Goal: Information Seeking & Learning: Learn about a topic

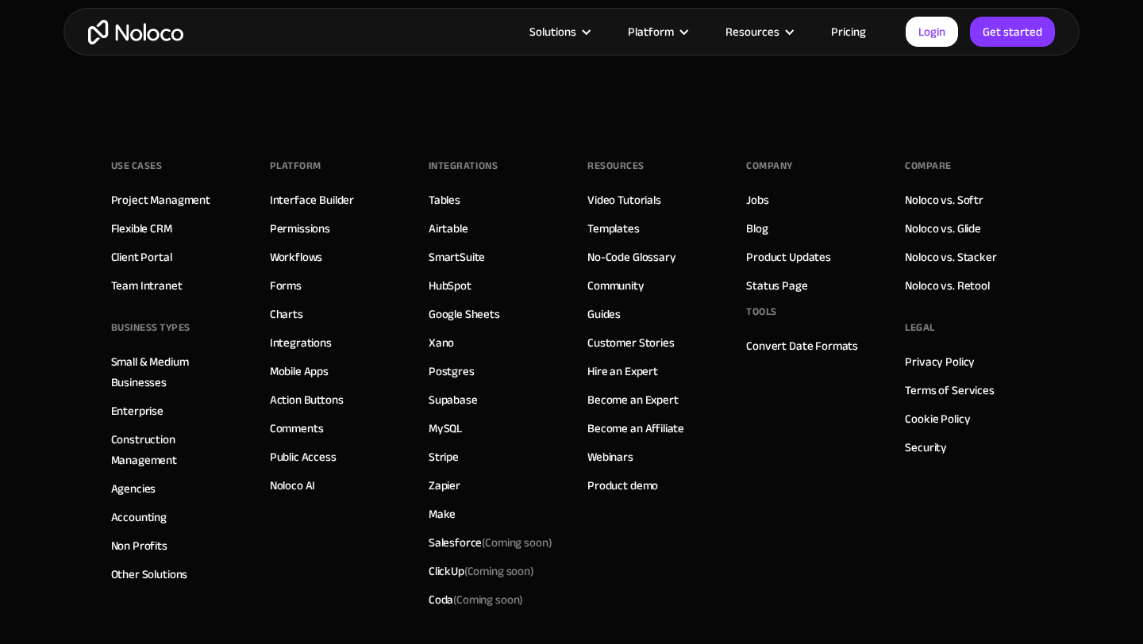
scroll to position [9179, 0]
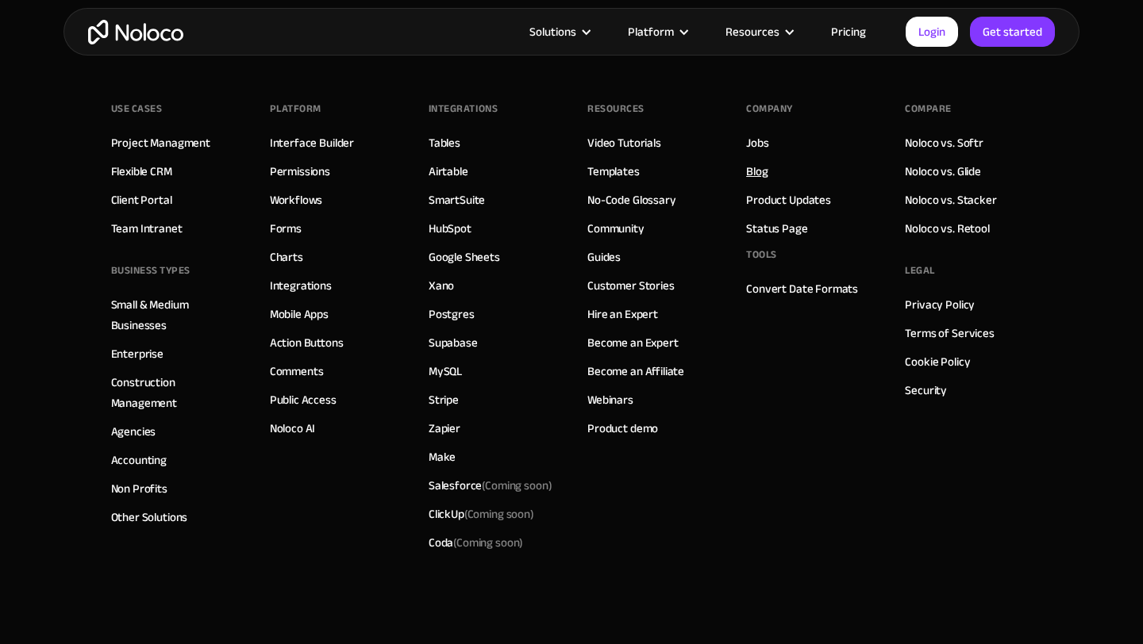
click at [758, 176] on link "Blog" at bounding box center [756, 171] width 21 height 21
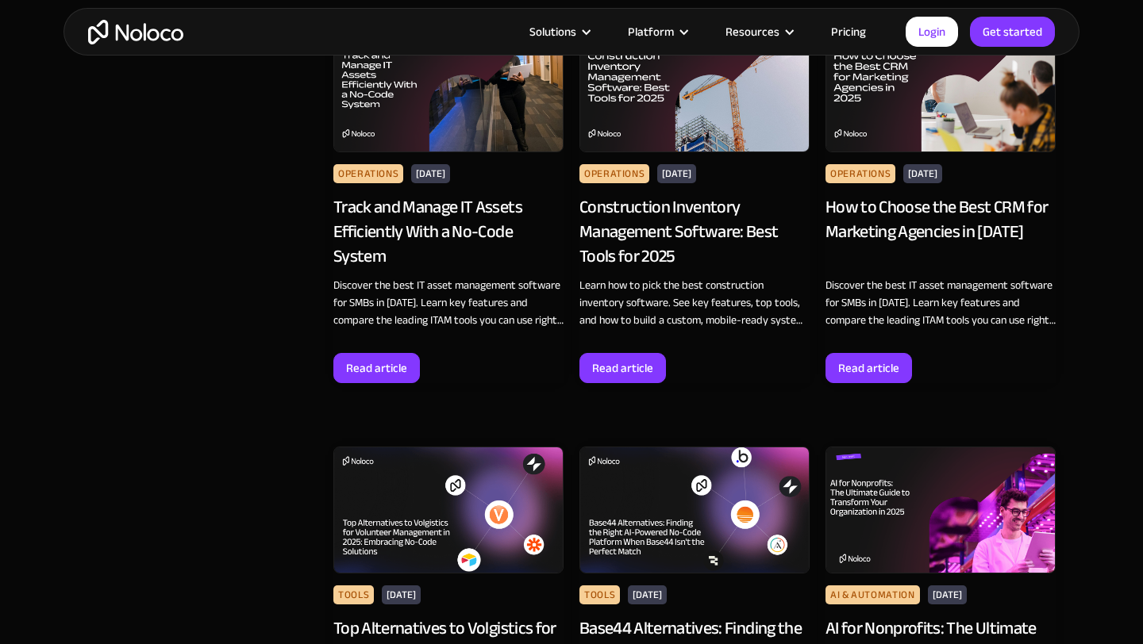
scroll to position [1388, 0]
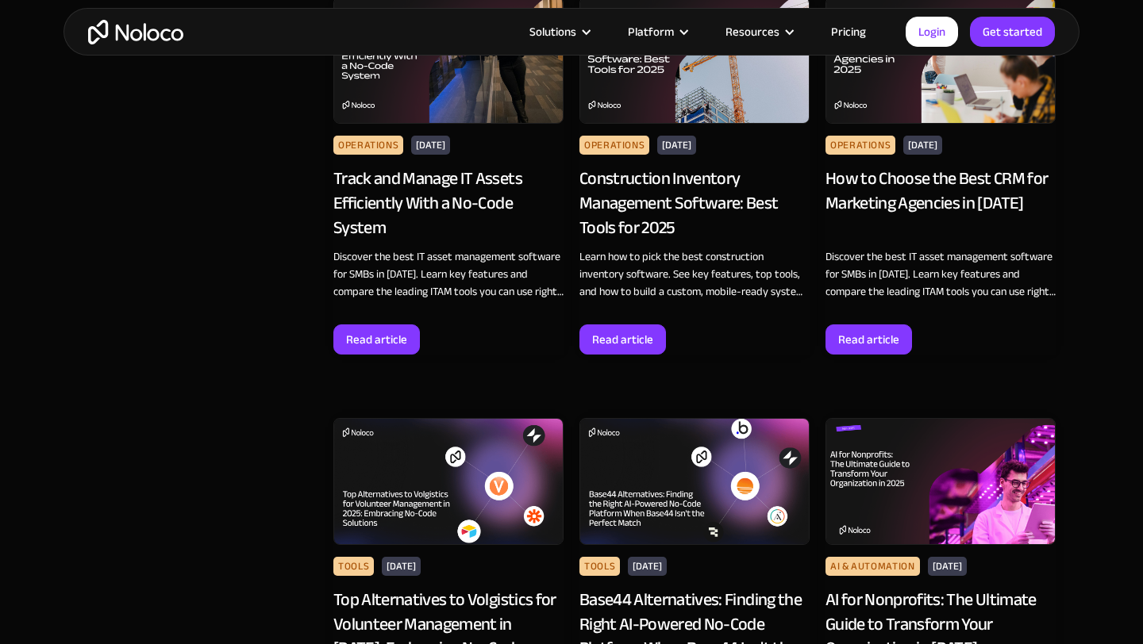
click at [678, 203] on div "Construction Inventory Management Software: Best Tools for 2025" at bounding box center [694, 203] width 230 height 73
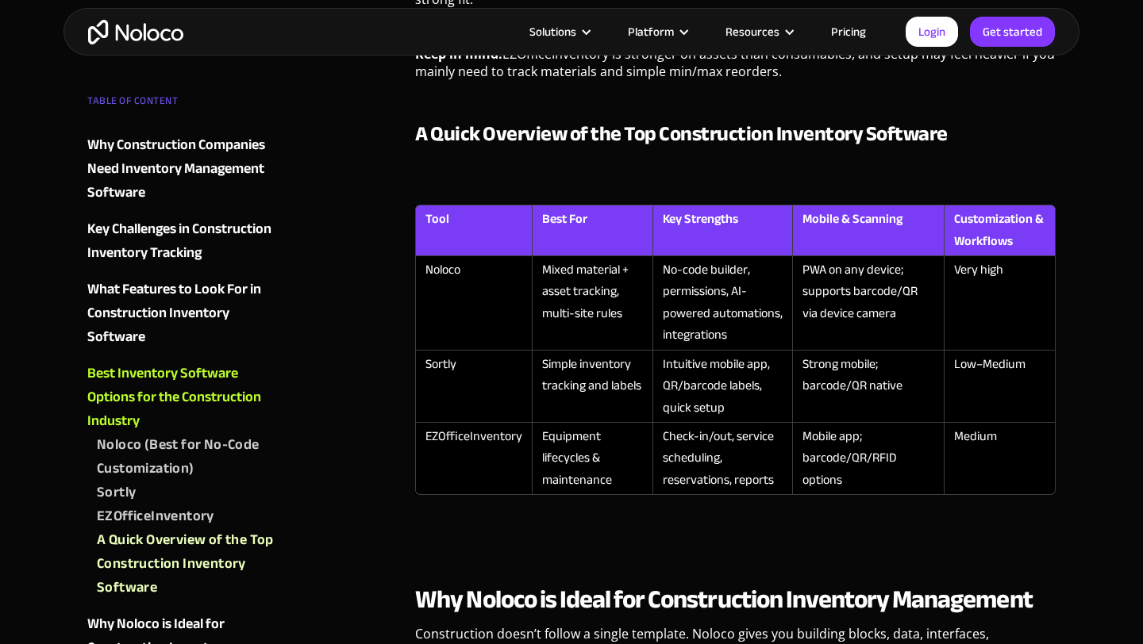
scroll to position [3072, 0]
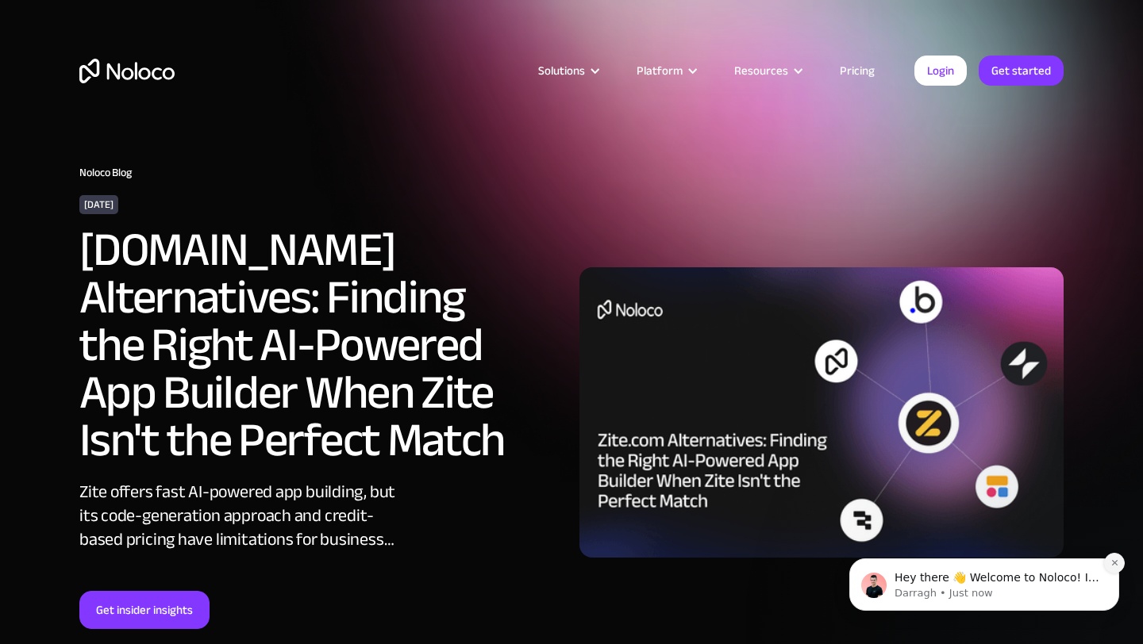
click at [1121, 558] on button "Dismiss notification" at bounding box center [1114, 563] width 21 height 21
